Goal: Task Accomplishment & Management: Manage account settings

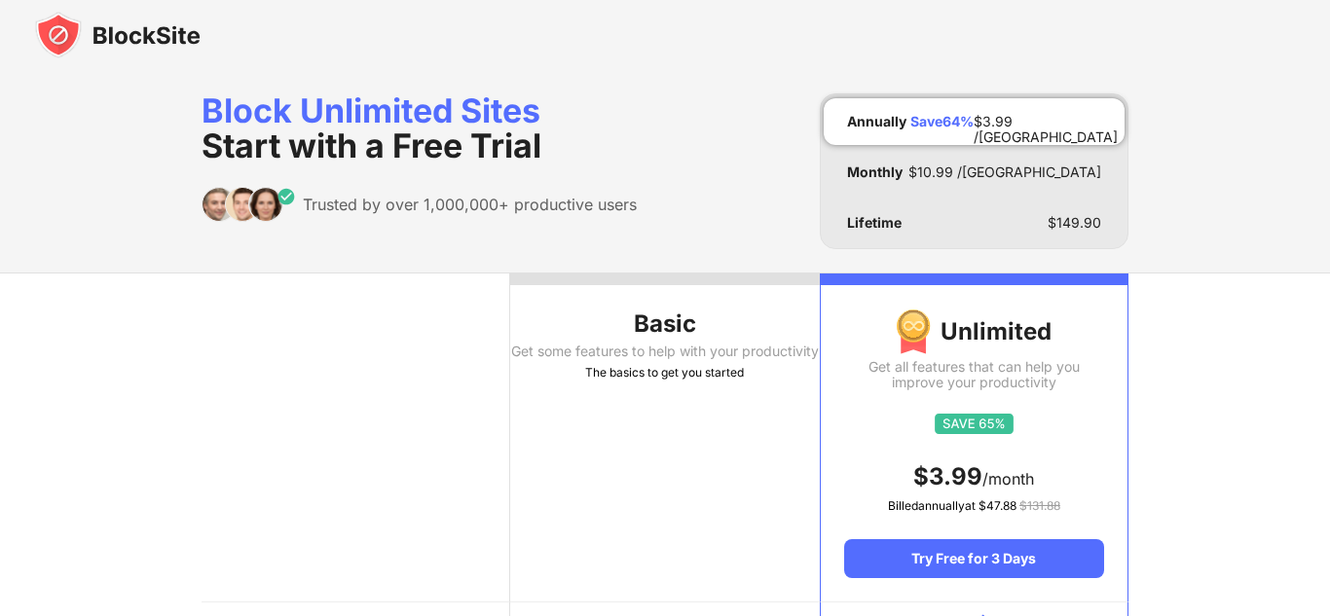
click at [55, 35] on img at bounding box center [118, 35] width 166 height 47
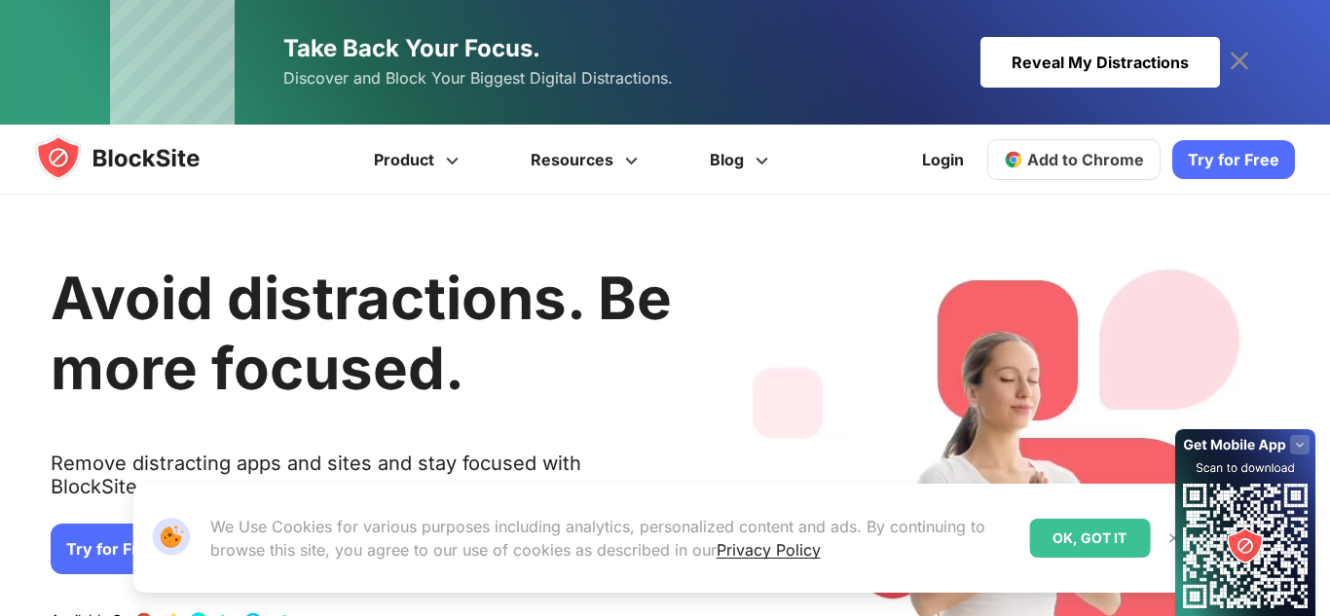
click at [965, 140] on link "Login" at bounding box center [943, 159] width 65 height 47
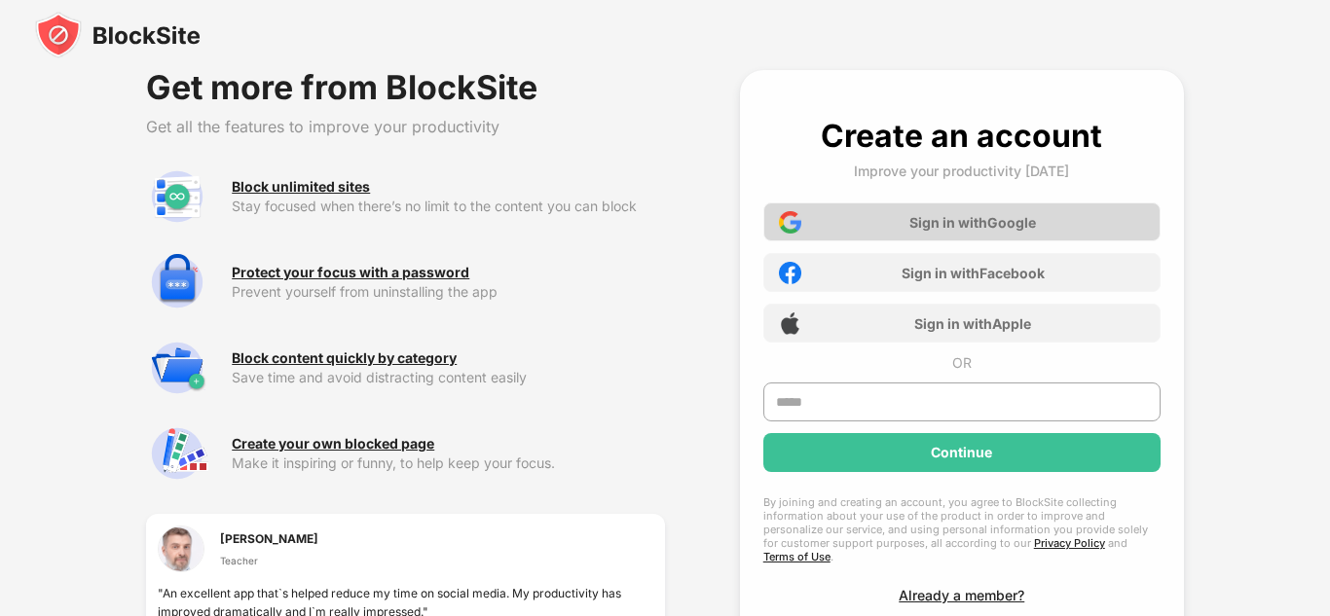
click at [939, 214] on div "Sign in with Google" at bounding box center [973, 222] width 127 height 17
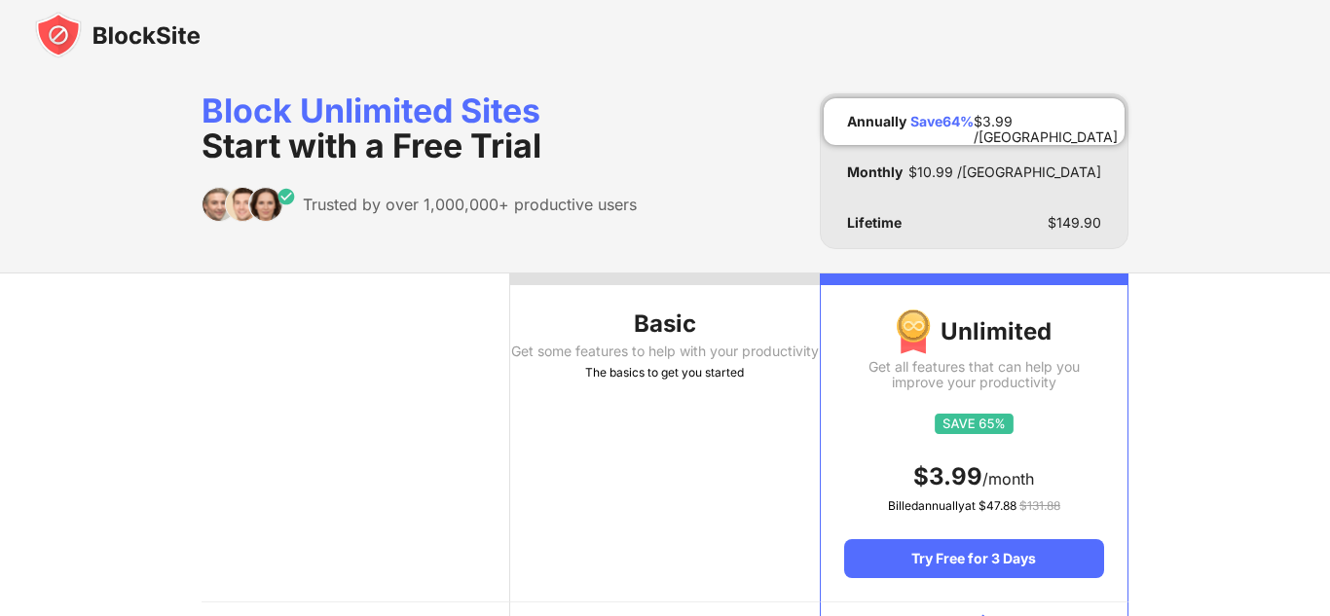
click at [46, 22] on img at bounding box center [118, 35] width 166 height 47
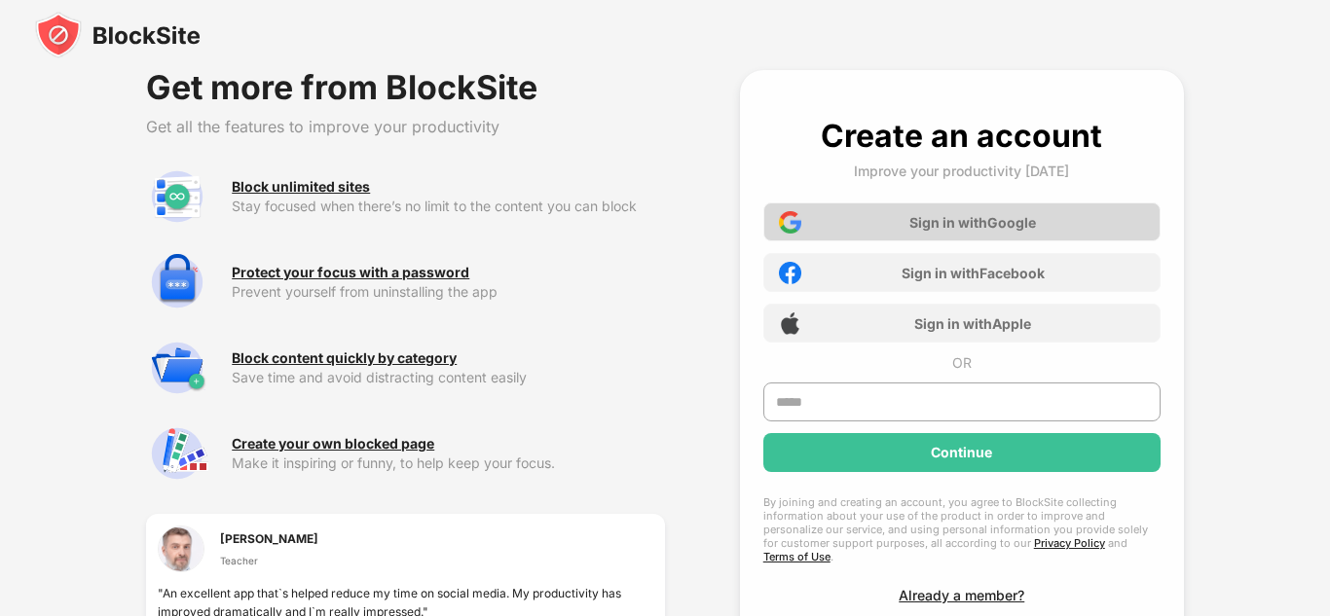
click at [933, 210] on div "Sign in with Google" at bounding box center [962, 222] width 397 height 39
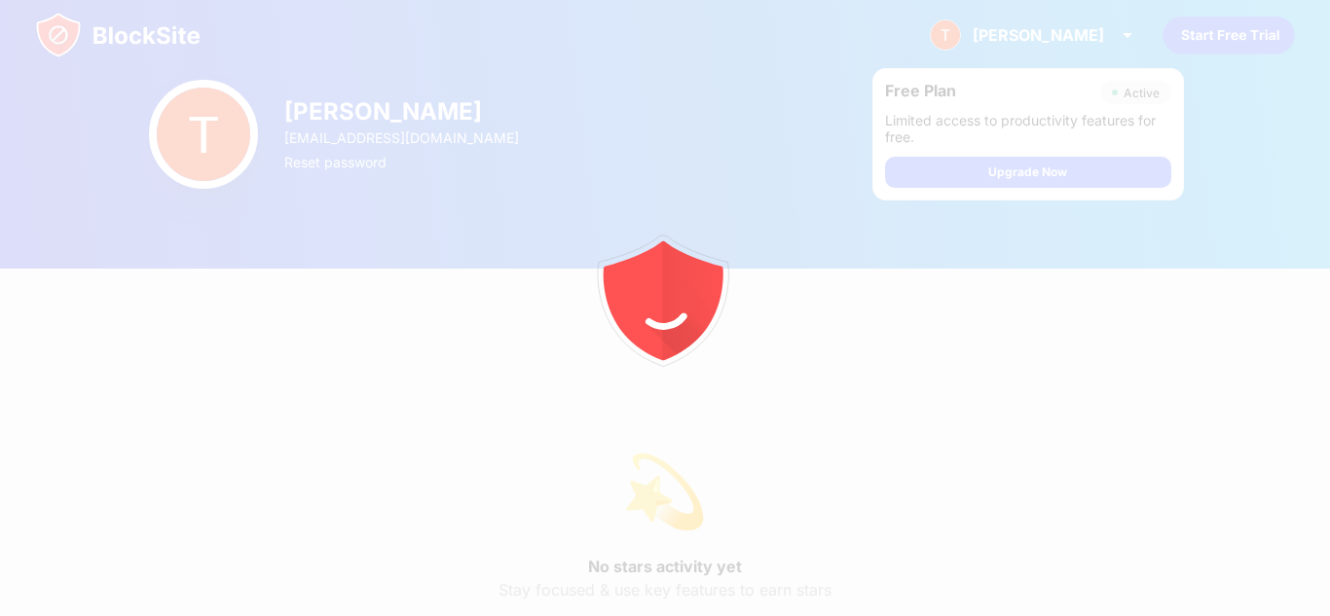
click at [650, 231] on icon "animation" at bounding box center [663, 294] width 139 height 139
